Goal: Use online tool/utility: Utilize a website feature to perform a specific function

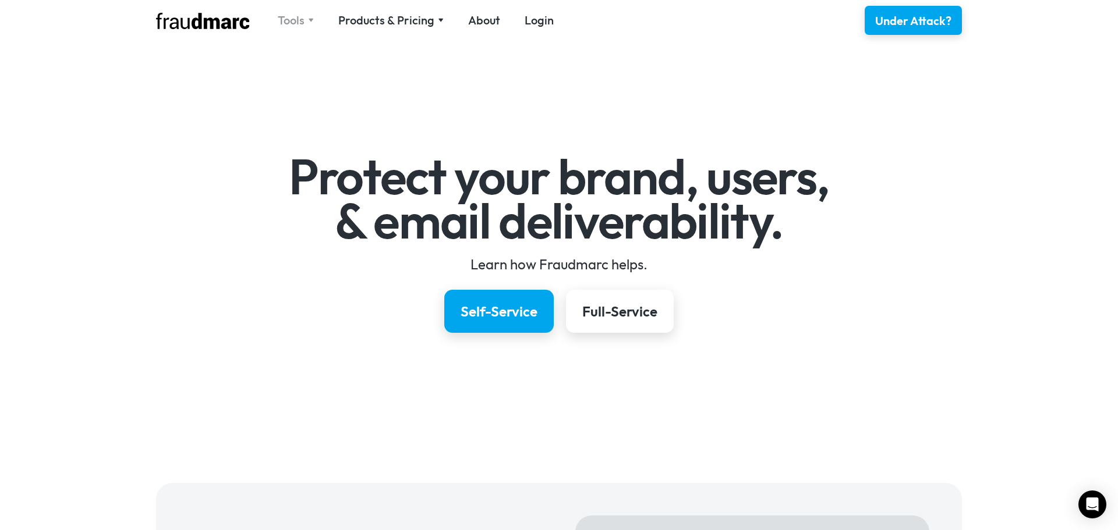
click at [313, 18] on img at bounding box center [311, 20] width 6 height 4
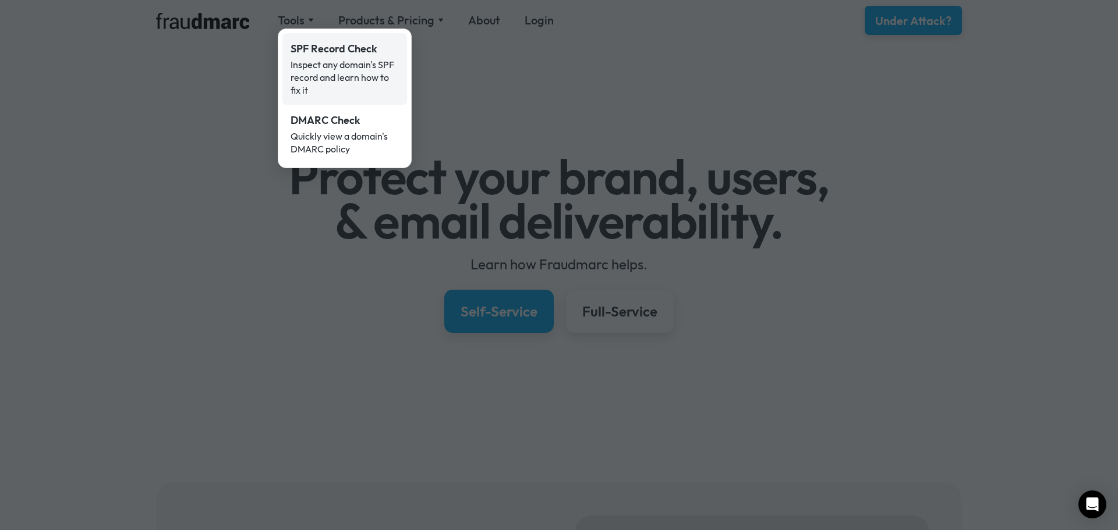
click at [325, 52] on div "SPF Record Check" at bounding box center [345, 48] width 108 height 15
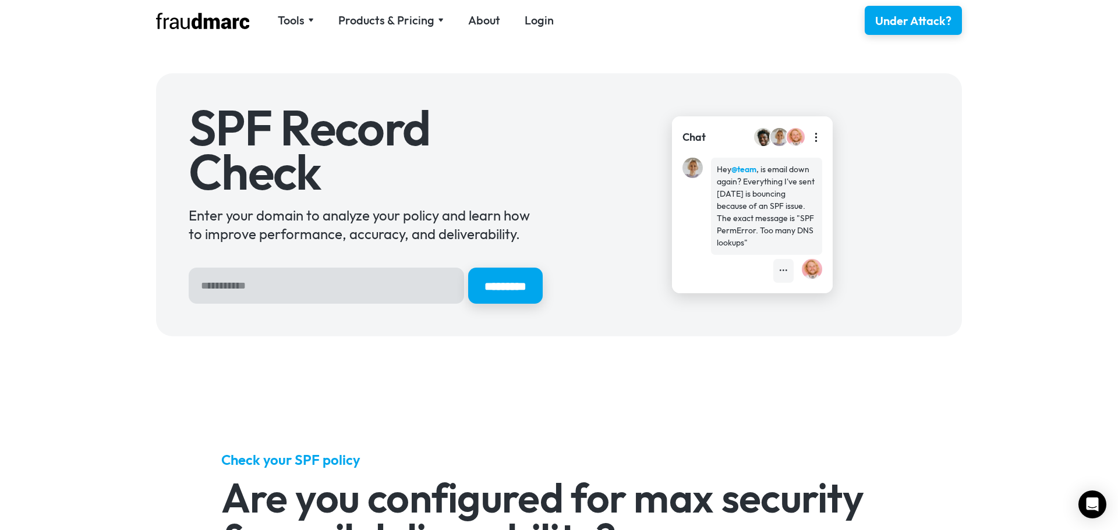
click at [307, 284] on input "Hero Sign Up Form" at bounding box center [326, 286] width 275 height 36
type input "**********"
click at [508, 284] on input "*********" at bounding box center [505, 286] width 78 height 38
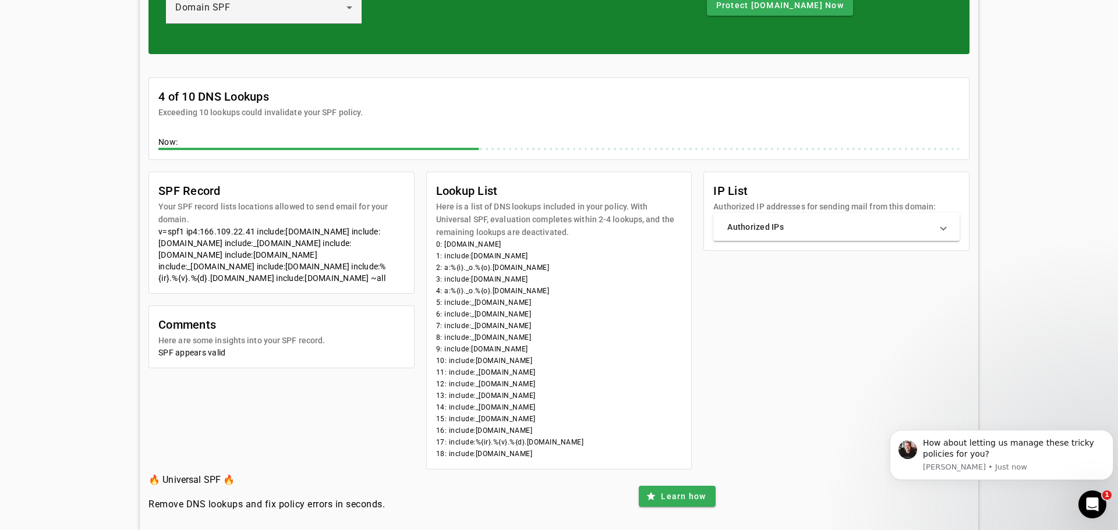
scroll to position [141, 0]
drag, startPoint x: 154, startPoint y: 97, endPoint x: 622, endPoint y: 459, distance: 591.8
click at [622, 459] on app-spf-tool "4 of 10 DNS Lookups Exceeding 10 lookups could invalidate your SPF policy. Now:…" at bounding box center [558, 274] width 821 height 392
copy app-spf-tool "4 of 10 DNS Lookups Exceeding 10 lookups could invalidate your SPF policy. Now:…"
click at [766, 231] on mat-panel-title "Authorized IPs" at bounding box center [829, 228] width 204 height 12
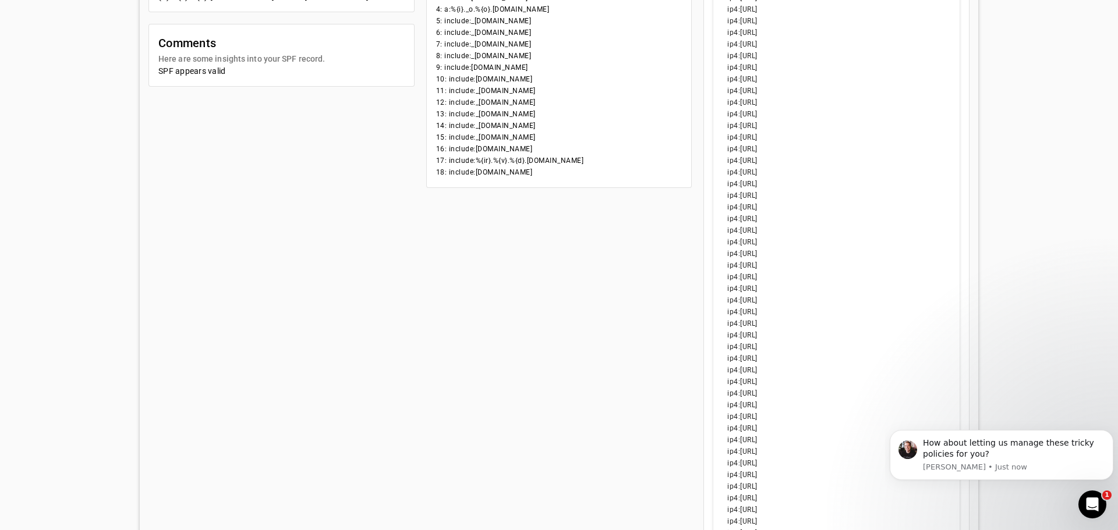
scroll to position [0, 0]
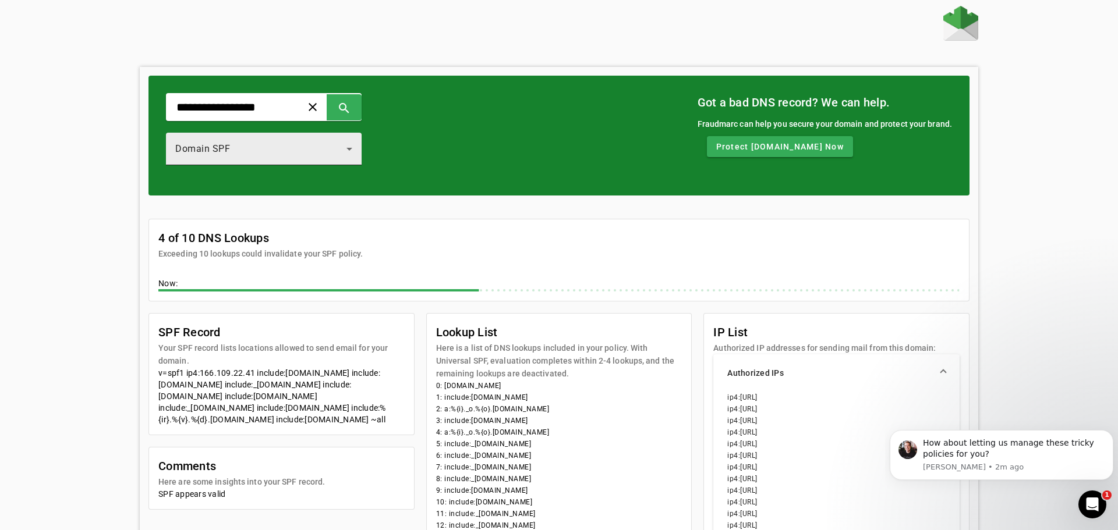
click at [356, 147] on icon at bounding box center [349, 149] width 14 height 14
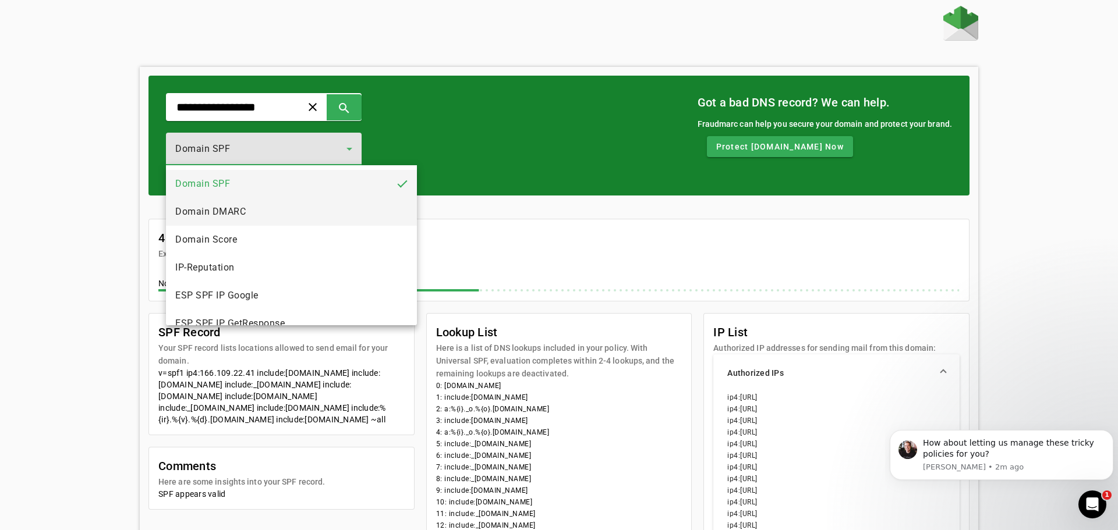
click at [334, 212] on mat-option "Domain DMARC" at bounding box center [291, 212] width 251 height 28
